Goal: Task Accomplishment & Management: Complete application form

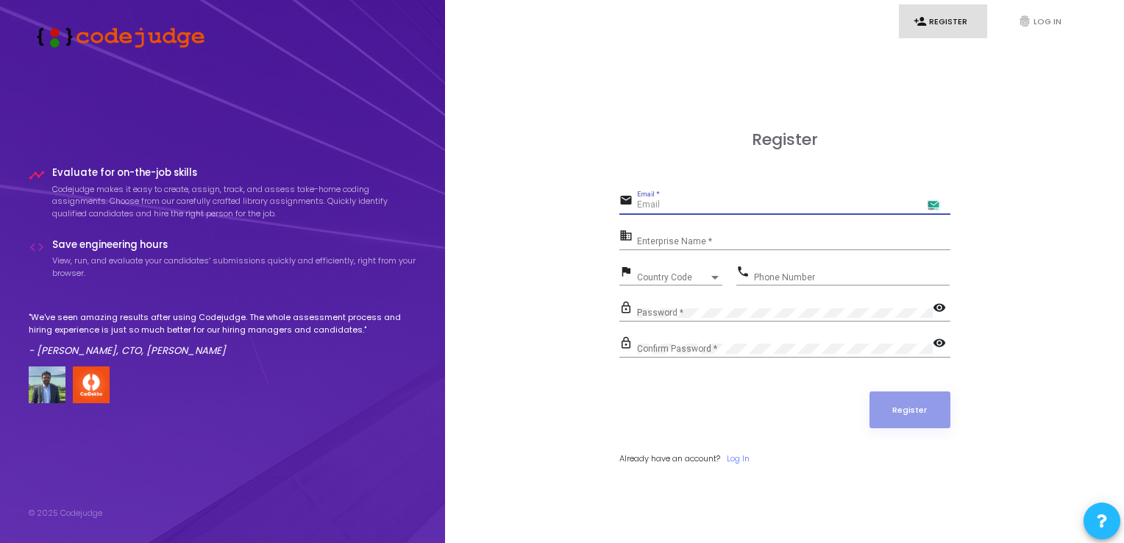
click at [739, 201] on input "Email *" at bounding box center [793, 205] width 313 height 10
type input "[PERSON_NAME][DOMAIN_NAME][EMAIL_ADDRESS][DOMAIN_NAME]"
click at [764, 241] on input "Enterprise Name *" at bounding box center [793, 241] width 313 height 10
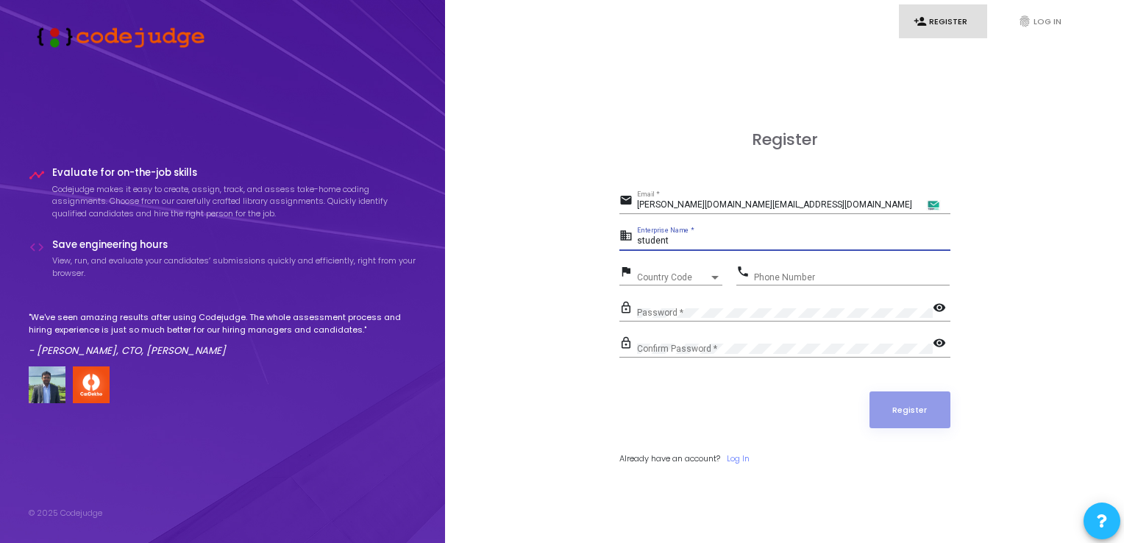
type input "student"
click at [700, 274] on div "Country Code" at bounding box center [673, 277] width 72 height 9
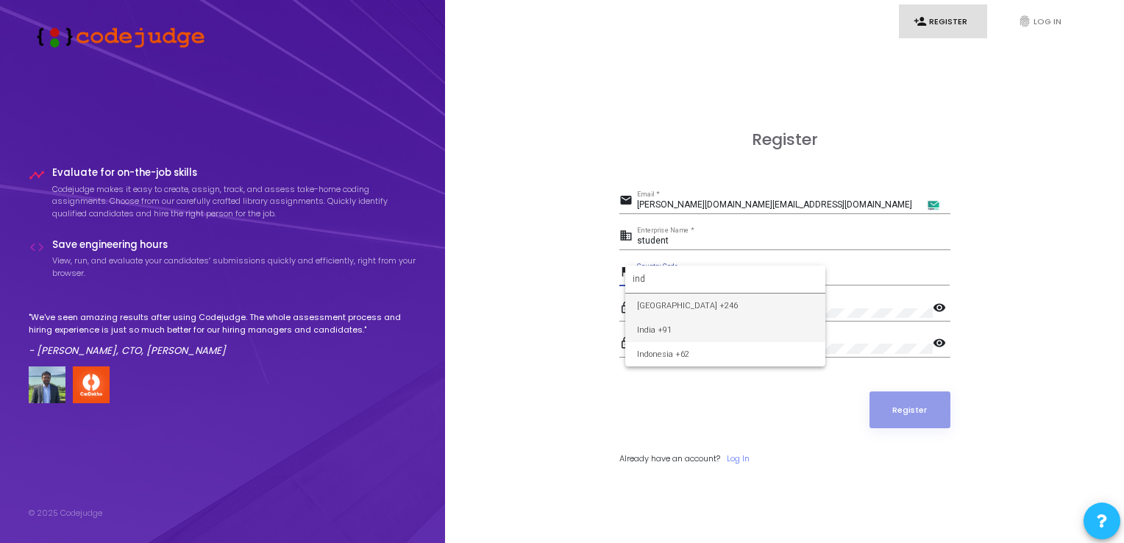
type input "ind"
click at [702, 333] on span "India +91" at bounding box center [725, 330] width 176 height 24
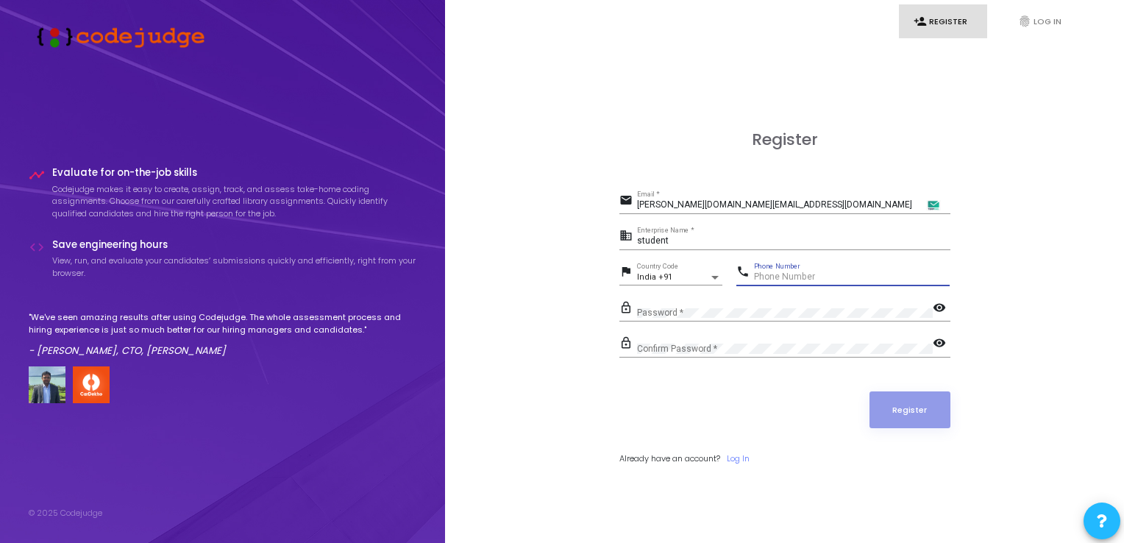
click at [767, 275] on input "Phone Number" at bounding box center [852, 277] width 196 height 10
type input "8920375390"
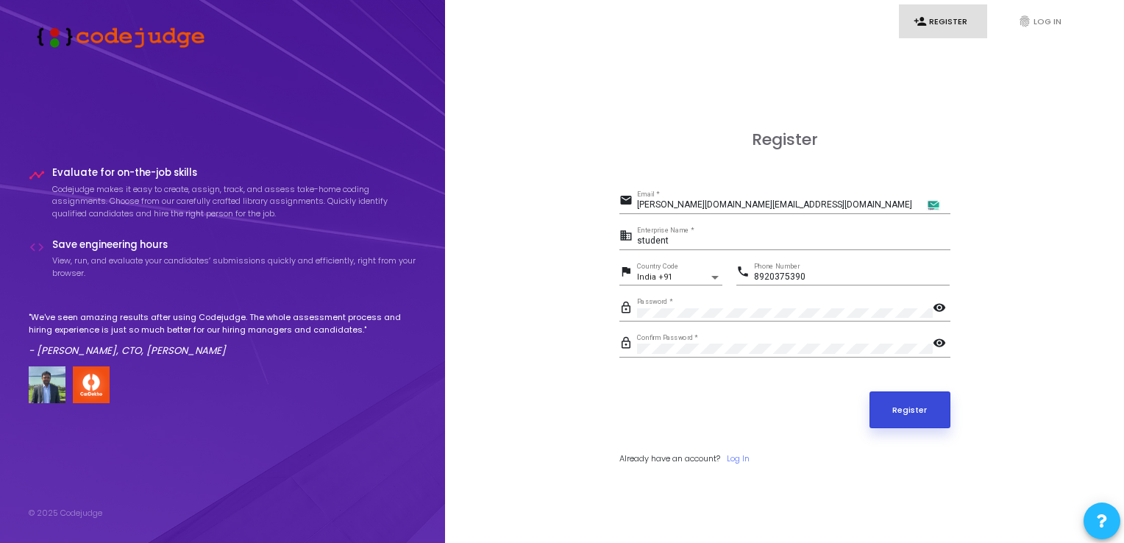
click at [924, 412] on button "Register" at bounding box center [909, 409] width 81 height 37
click at [787, 204] on input "puneet.genics.studio@gmail.com" at bounding box center [793, 205] width 313 height 10
click at [910, 417] on button "Register" at bounding box center [909, 409] width 81 height 37
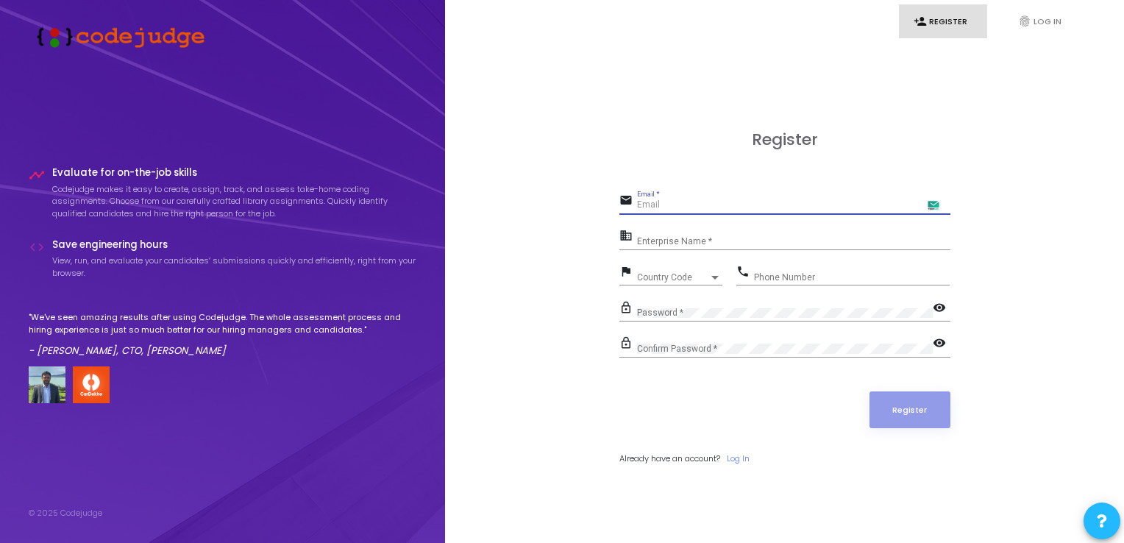
click at [724, 207] on input "Email *" at bounding box center [793, 205] width 313 height 10
type input "[PERSON_NAME]"
click at [732, 247] on div "Enterprise Name *" at bounding box center [793, 237] width 313 height 23
drag, startPoint x: 698, startPoint y: 207, endPoint x: 553, endPoint y: 202, distance: 144.9
click at [553, 202] on div "Register email puneet Email * Field is not valid business Enterprise Name * Req…" at bounding box center [784, 314] width 646 height 543
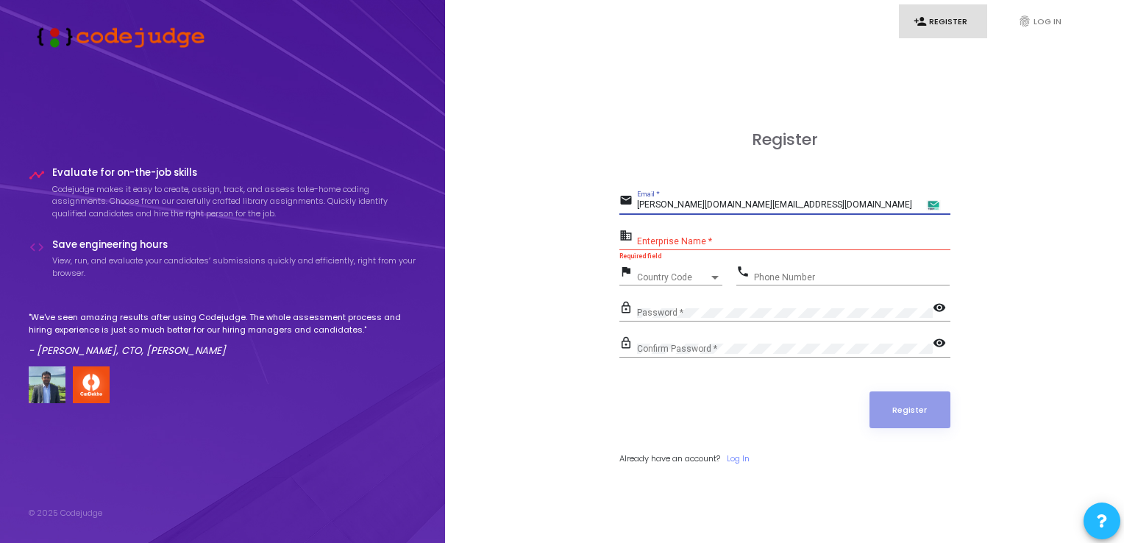
type input "puneet.genics.studio@gmail.com"
click at [668, 237] on input "Enterprise Name *" at bounding box center [793, 241] width 313 height 10
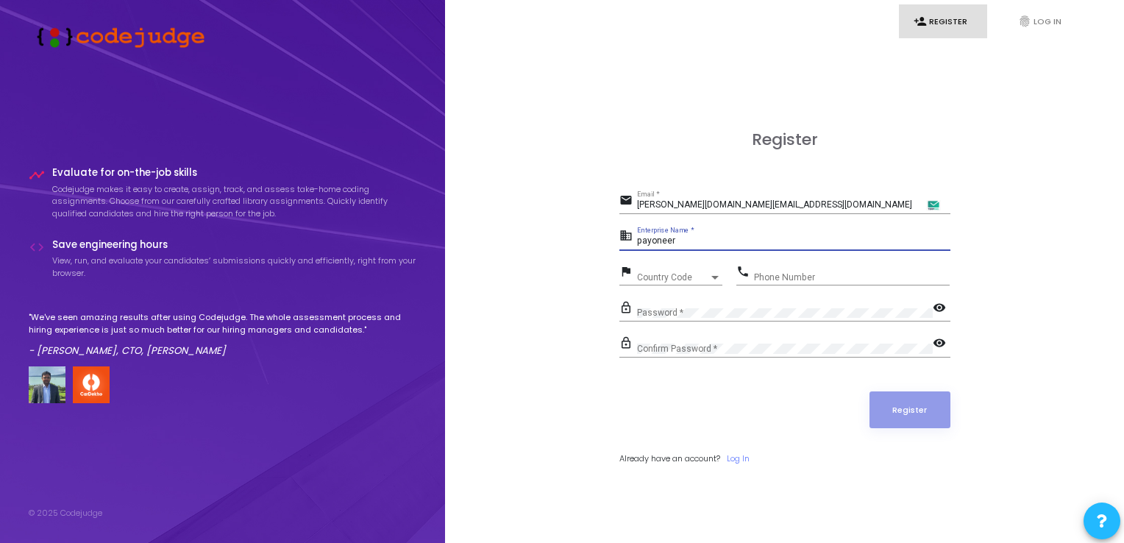
type input "payoneer"
click at [688, 273] on div "Country Code" at bounding box center [673, 277] width 72 height 9
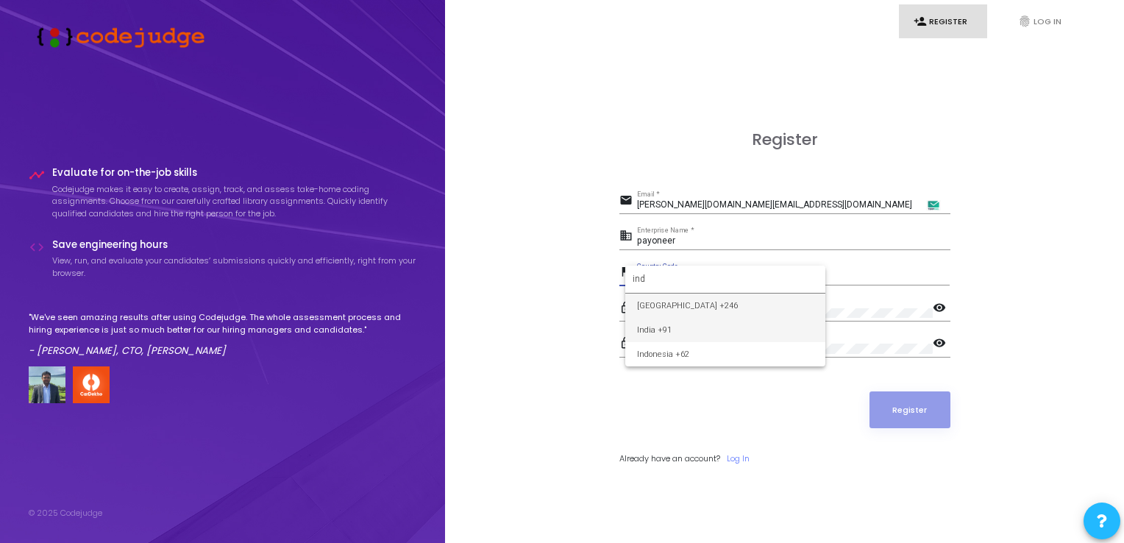
type input "ind"
drag, startPoint x: 699, startPoint y: 332, endPoint x: 746, endPoint y: 317, distance: 49.5
click at [700, 329] on span "India +91" at bounding box center [725, 330] width 176 height 24
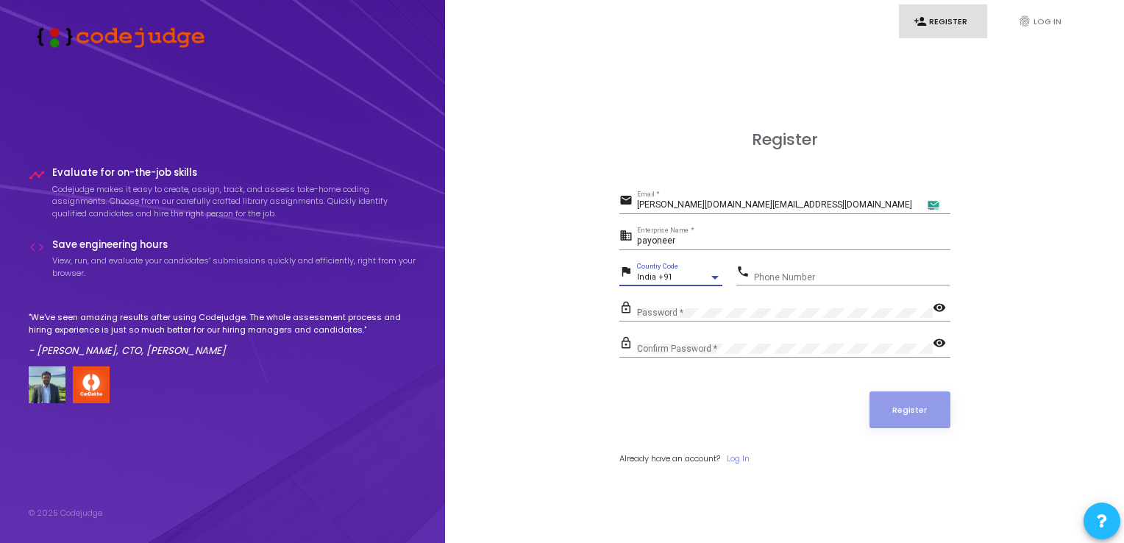
click at [782, 276] on input "Phone Number" at bounding box center [852, 277] width 196 height 10
type input "8920375390"
click at [738, 340] on div "Confirm Password *" at bounding box center [785, 345] width 296 height 23
click at [926, 412] on button "Register" at bounding box center [909, 409] width 81 height 37
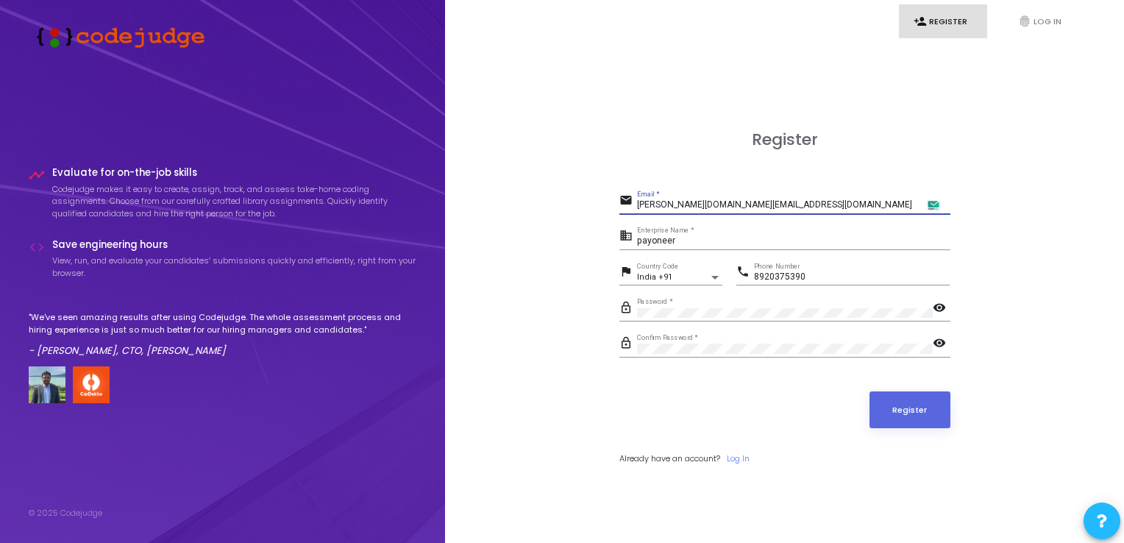
drag, startPoint x: 784, startPoint y: 201, endPoint x: 729, endPoint y: 209, distance: 55.7
click at [729, 209] on input "puneet.genics.studio@gmail.com" at bounding box center [793, 205] width 313 height 10
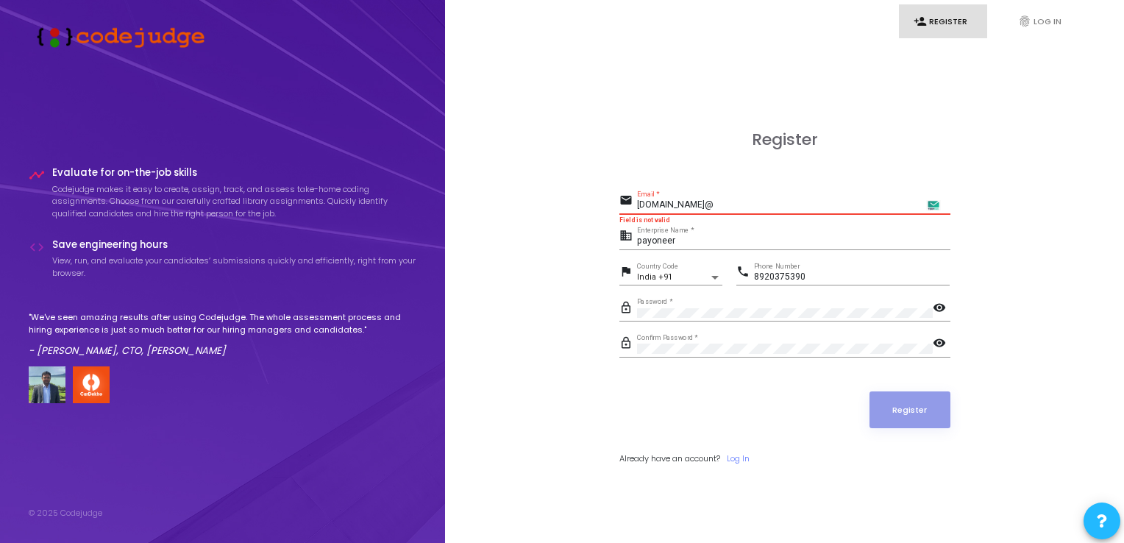
paste input "aafiyasi@payoneer.com"
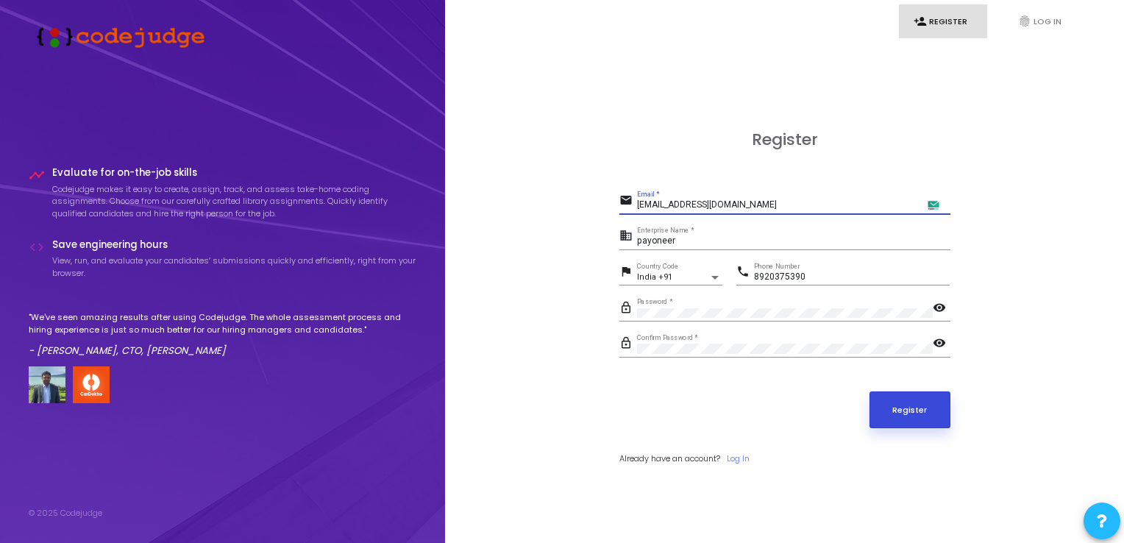
type input "aafiyasi@payoneer.com"
click at [912, 405] on button "Register" at bounding box center [909, 409] width 81 height 37
click at [741, 457] on link "Log In" at bounding box center [737, 458] width 23 height 12
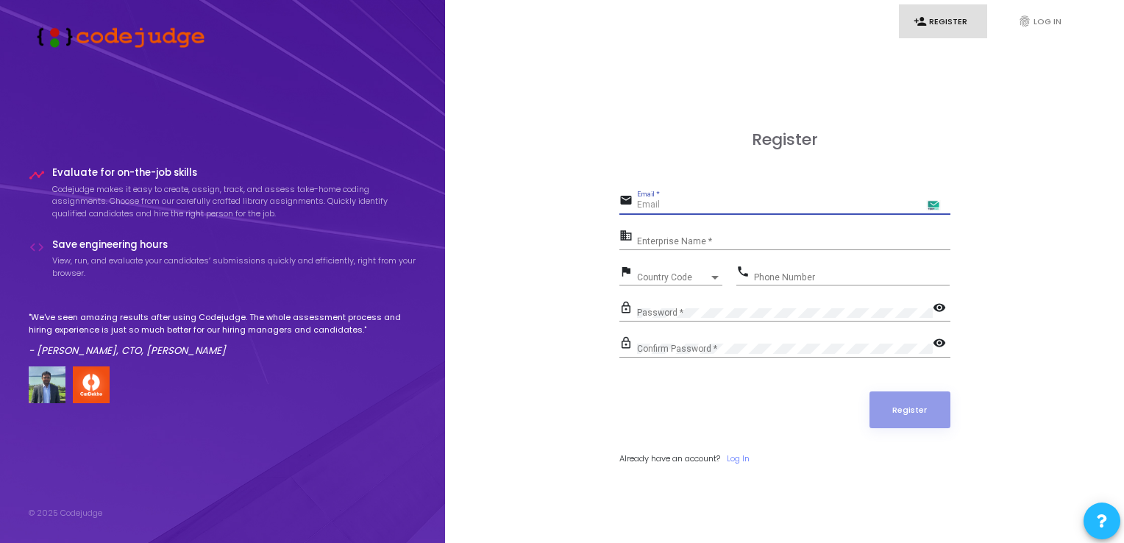
click at [712, 203] on input "Email *" at bounding box center [793, 205] width 313 height 10
type input "puneet.kumar.ug21@nsut.ac.in"
click at [712, 237] on div "Enterprise Name *" at bounding box center [793, 237] width 313 height 23
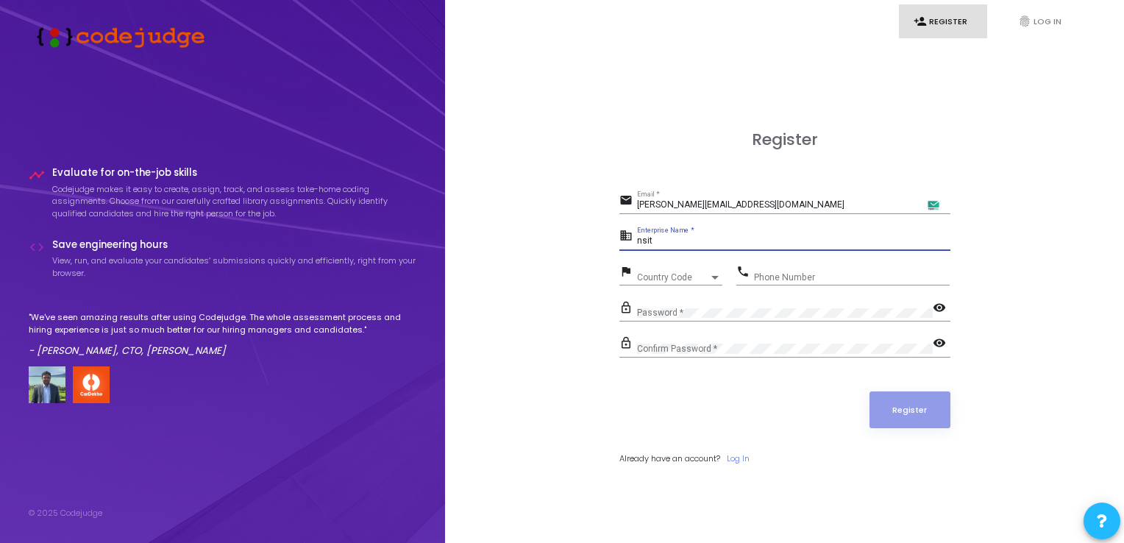
type input "nsit"
click at [675, 273] on span "Country Code" at bounding box center [673, 277] width 72 height 9
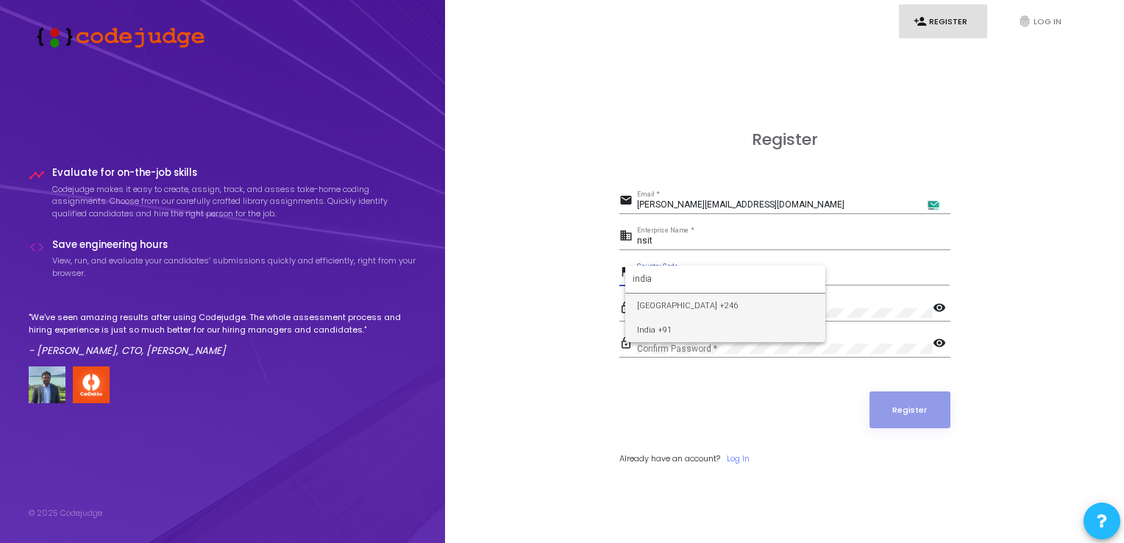
type input "india"
click at [701, 324] on span "India +91" at bounding box center [725, 330] width 176 height 24
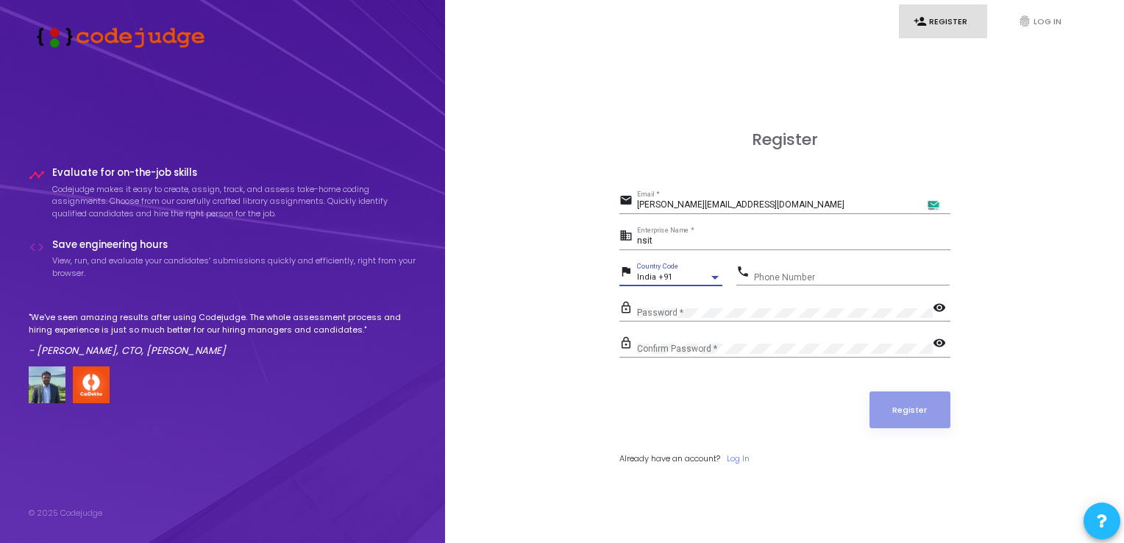
click at [806, 272] on input "Phone Number" at bounding box center [852, 277] width 196 height 10
type input "8920375390"
click at [899, 404] on button "Register" at bounding box center [909, 409] width 81 height 37
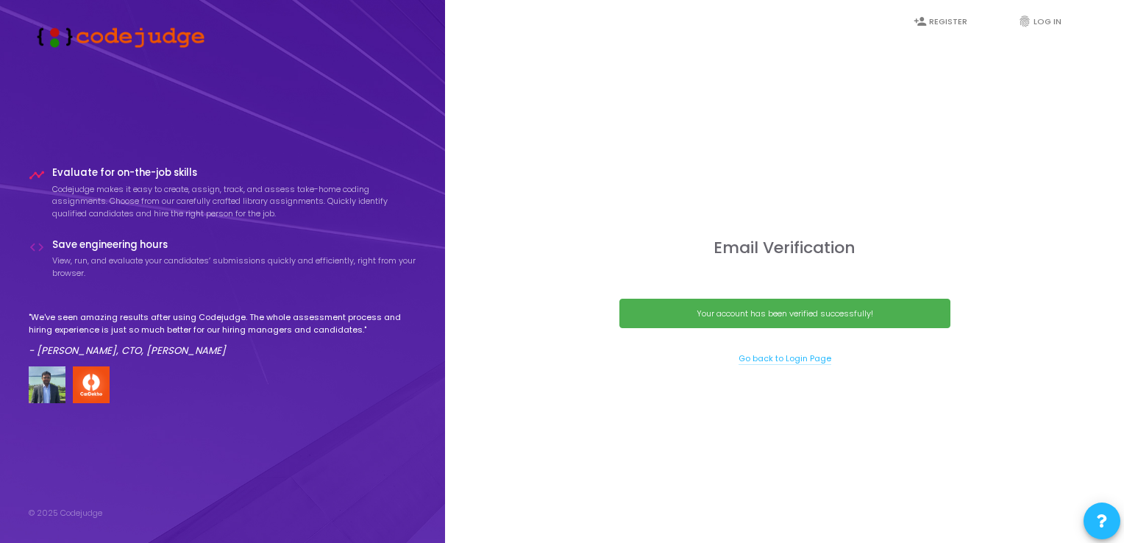
click at [797, 357] on link "Go back to Login Page" at bounding box center [784, 358] width 93 height 12
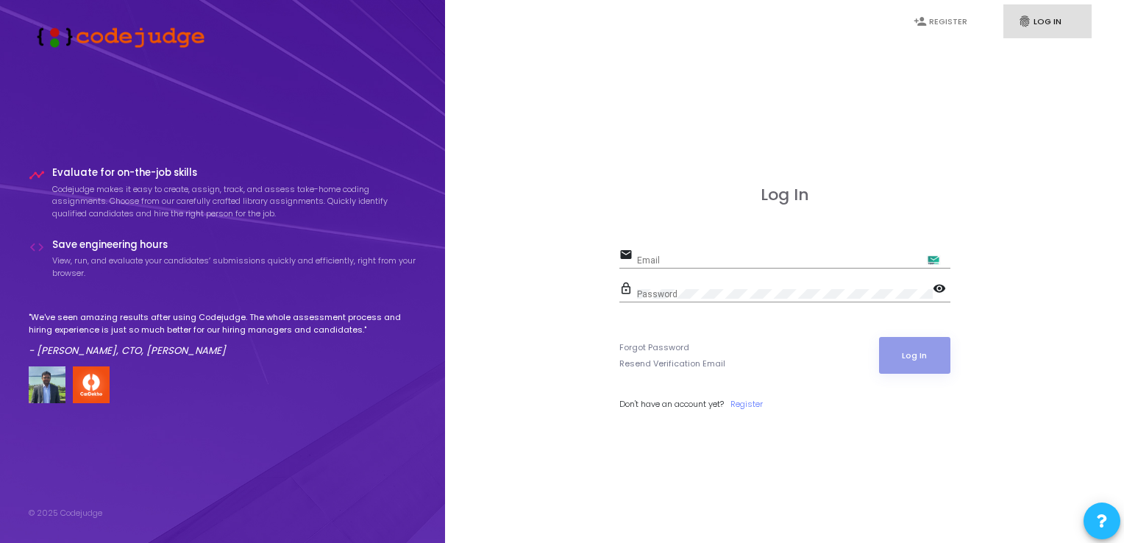
type input "puneet.kumar.ug21@nsut.ac.in"
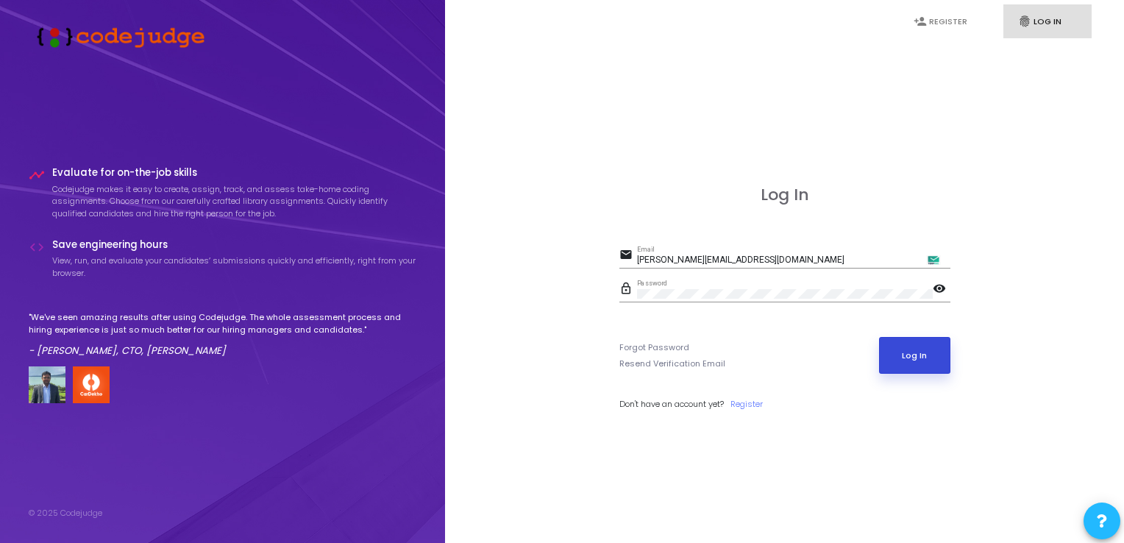
click at [924, 358] on button "Log In" at bounding box center [914, 355] width 71 height 37
